Goal: Use online tool/utility: Utilize a website feature to perform a specific function

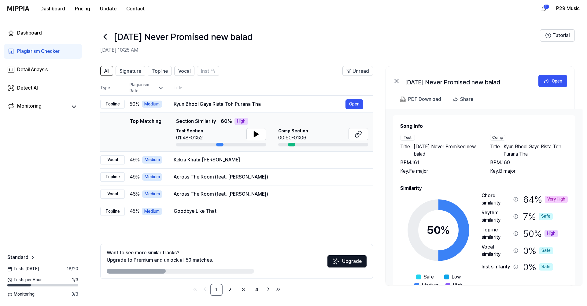
click at [103, 38] on icon at bounding box center [105, 37] width 10 height 10
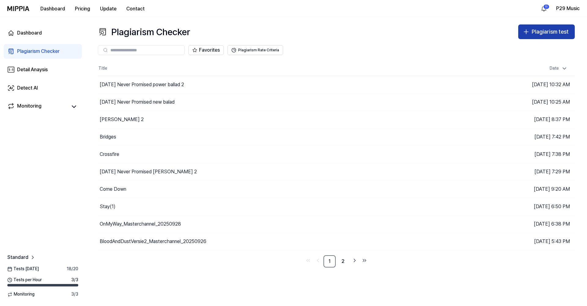
click at [543, 29] on div "Plagiarism test" at bounding box center [549, 32] width 37 height 9
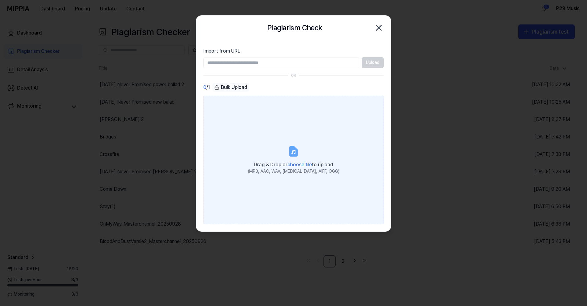
click at [292, 144] on label "Drag & Drop or choose file to upload (MP3, AAC, WAV, [MEDICAL_DATA], AIFF, OGG)" at bounding box center [293, 160] width 180 height 128
click at [0, 0] on input "Drag & Drop or choose file to upload (MP3, AAC, WAV, [MEDICAL_DATA], AIFF, OGG)" at bounding box center [0, 0] width 0 height 0
click at [314, 178] on label "Drag & Drop or choose file to upload (MP3, AAC, WAV, [MEDICAL_DATA], AIFF, OGG)" at bounding box center [293, 160] width 180 height 128
click at [0, 0] on input "Drag & Drop or choose file to upload (MP3, AAC, WAV, [MEDICAL_DATA], AIFF, OGG)" at bounding box center [0, 0] width 0 height 0
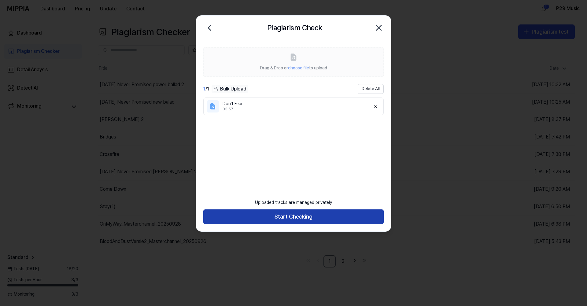
click at [312, 216] on button "Start Checking" at bounding box center [293, 216] width 180 height 15
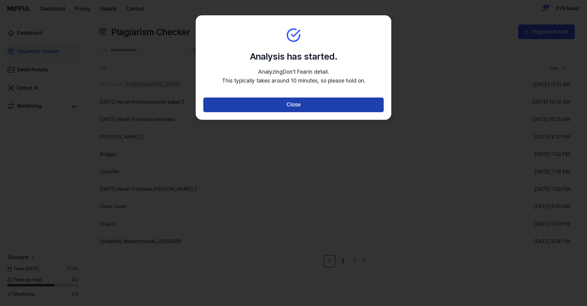
click at [337, 102] on button "Close" at bounding box center [293, 104] width 180 height 15
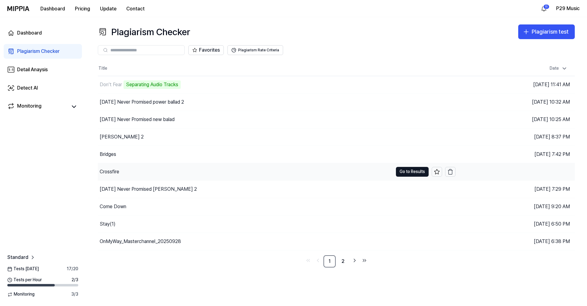
click at [134, 167] on div "Crossfire" at bounding box center [245, 171] width 295 height 17
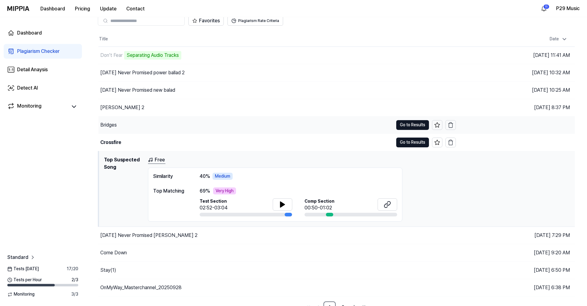
scroll to position [36, 0]
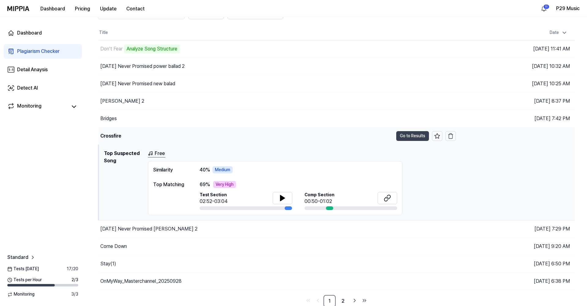
click at [407, 138] on button "Go to Results" at bounding box center [412, 136] width 33 height 10
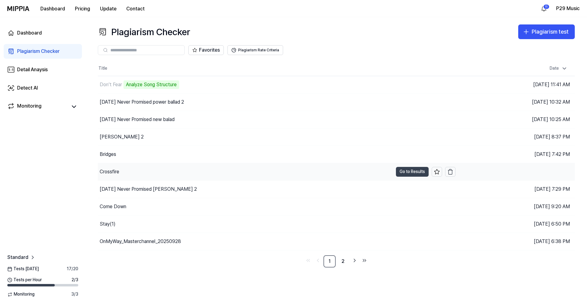
scroll to position [0, 0]
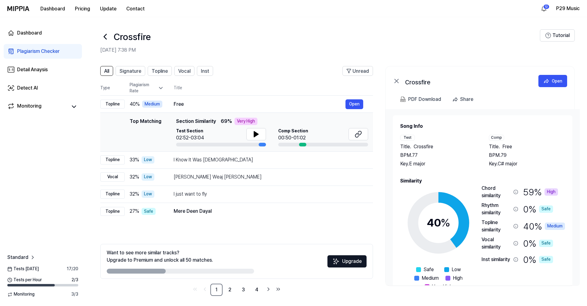
click at [31, 52] on div "Plagiarism Checker" at bounding box center [38, 51] width 42 height 7
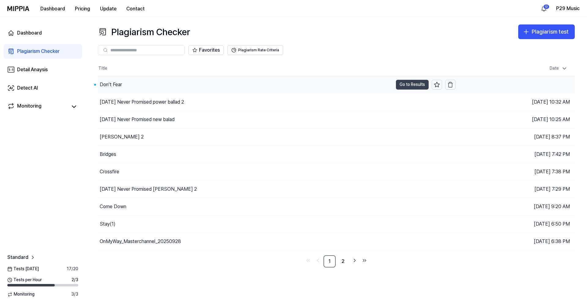
click at [407, 85] on button "Go to Results" at bounding box center [412, 85] width 33 height 10
